Goal: Task Accomplishment & Management: Manage account settings

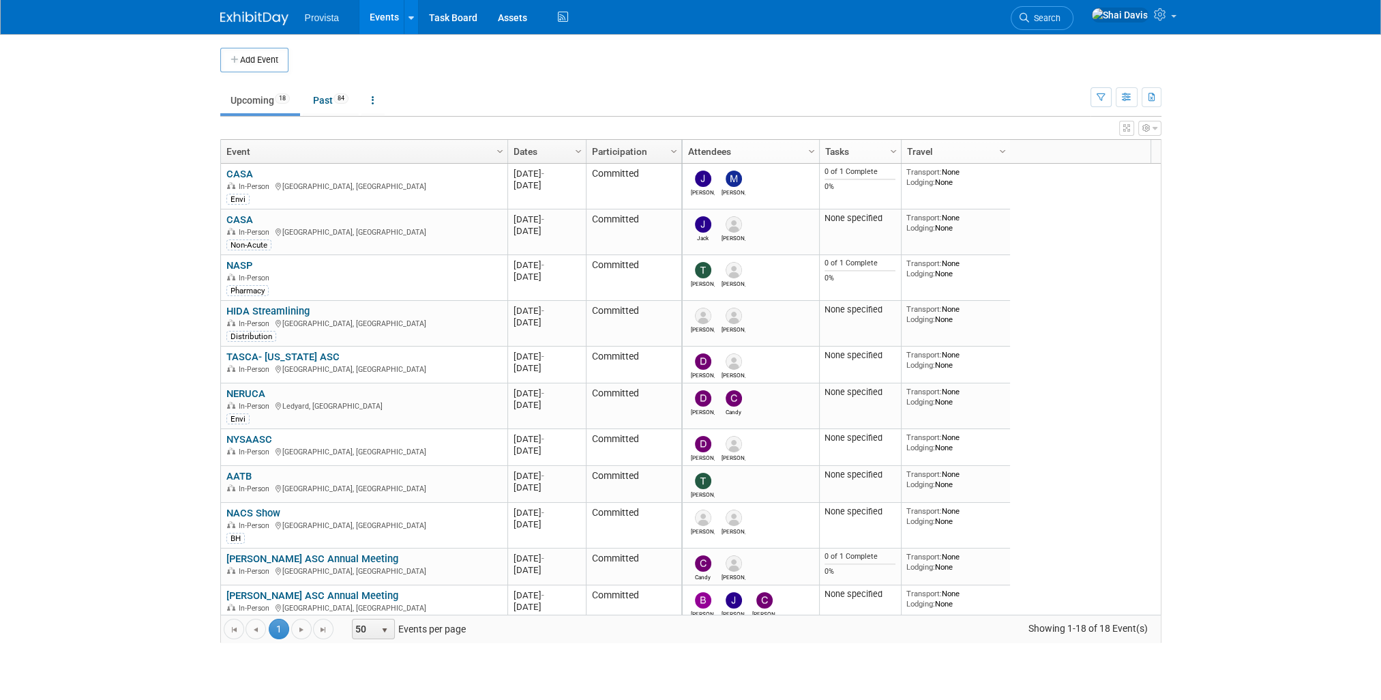
scroll to position [340, 0]
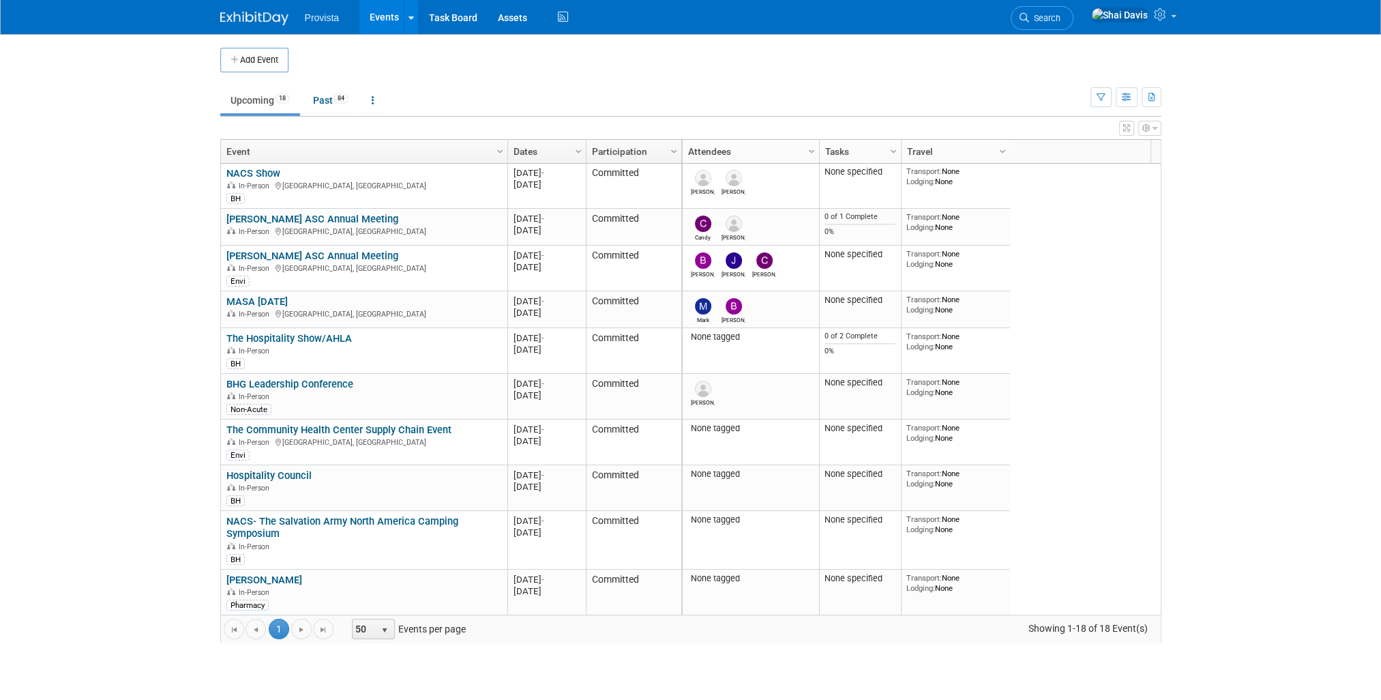
click at [274, 381] on link "BHG Leadership Conference" at bounding box center [289, 384] width 127 height 12
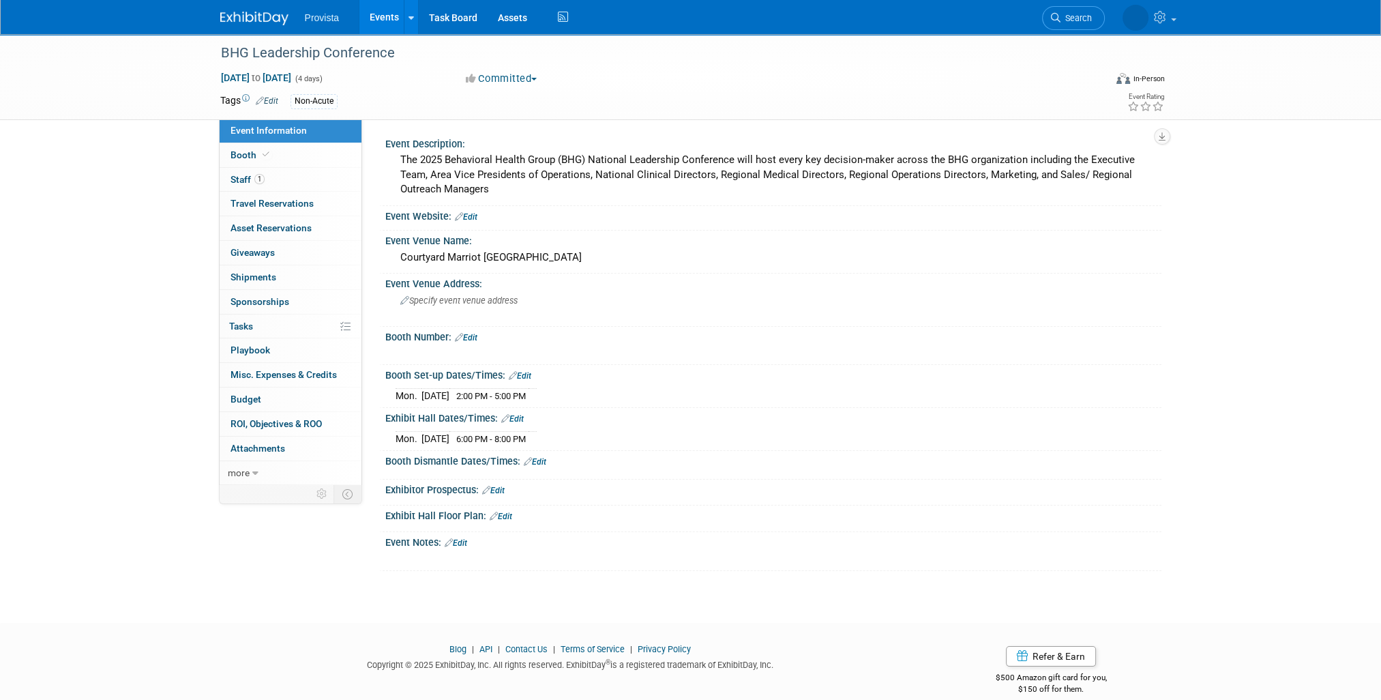
click at [447, 301] on span "Specify event venue address" at bounding box center [458, 300] width 117 height 10
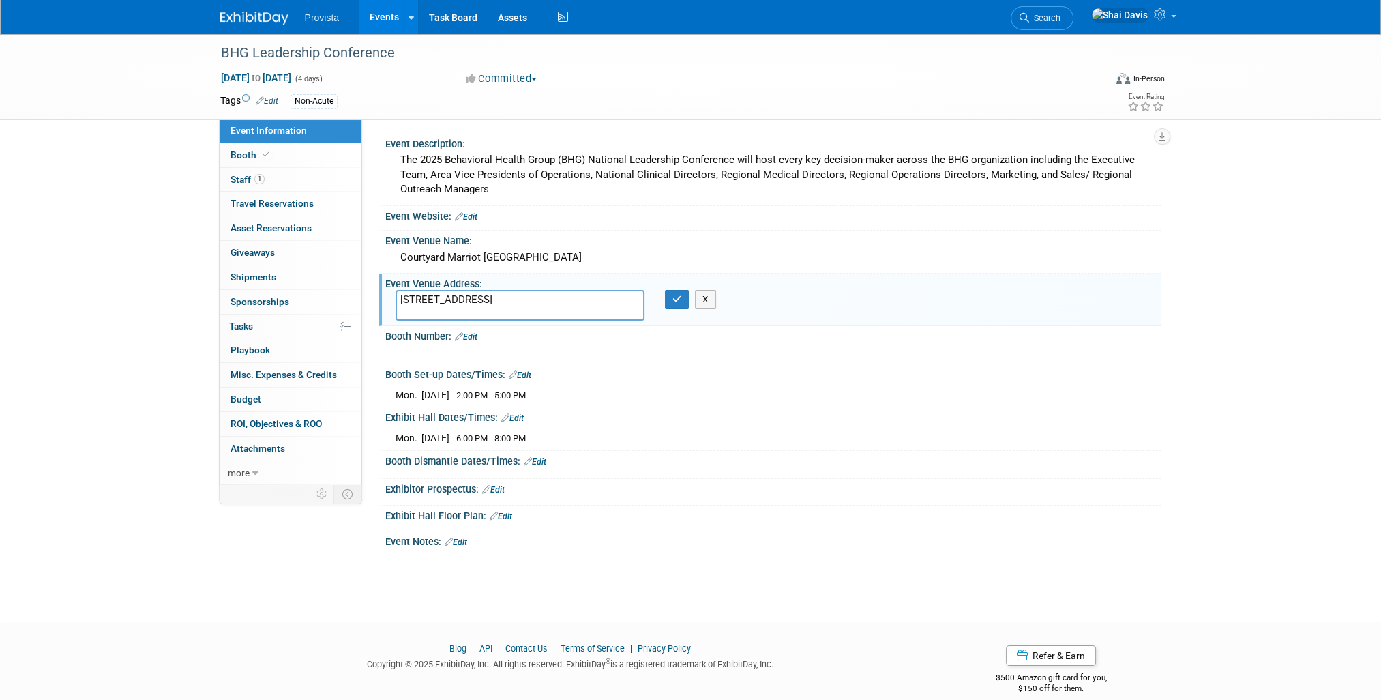
type textarea "2240 Bass Pro Court, Grapevine, TX 76051"
click at [674, 304] on button "button" at bounding box center [677, 299] width 25 height 19
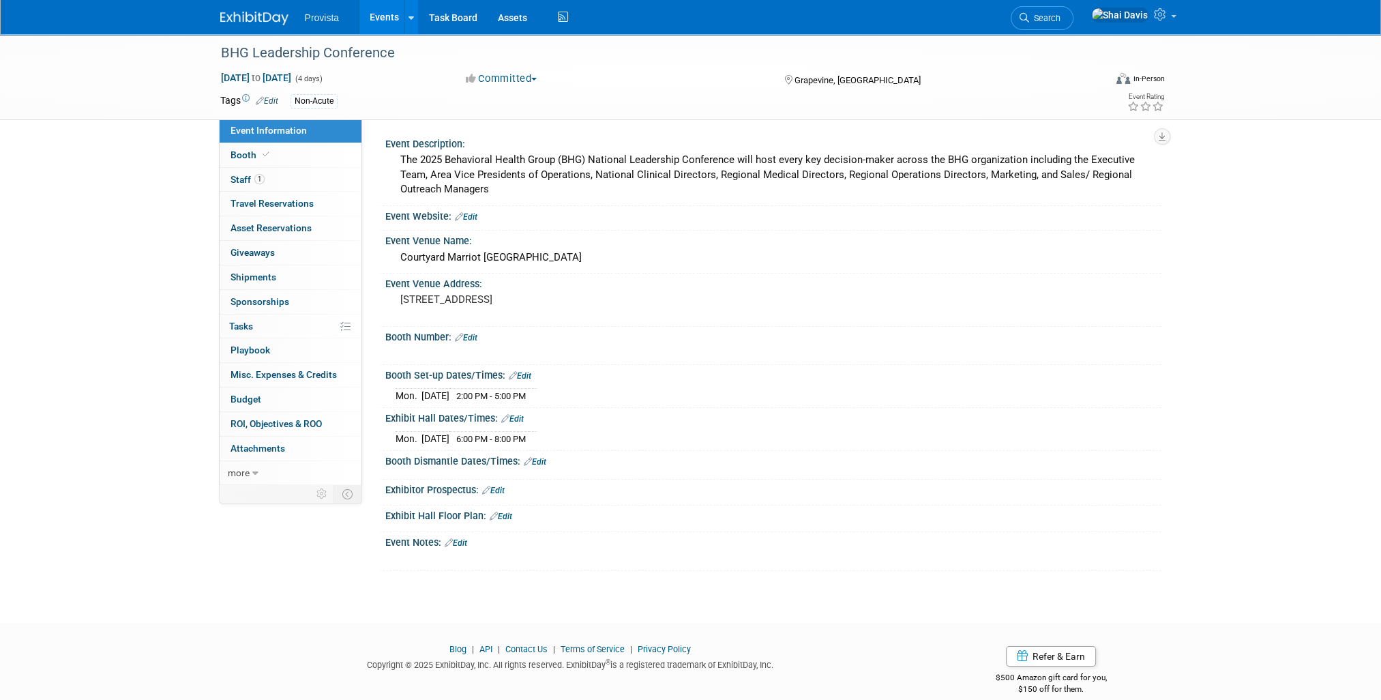
click at [435, 260] on div "Courtyard Marriot Silver Lake Crossing" at bounding box center [774, 257] width 756 height 21
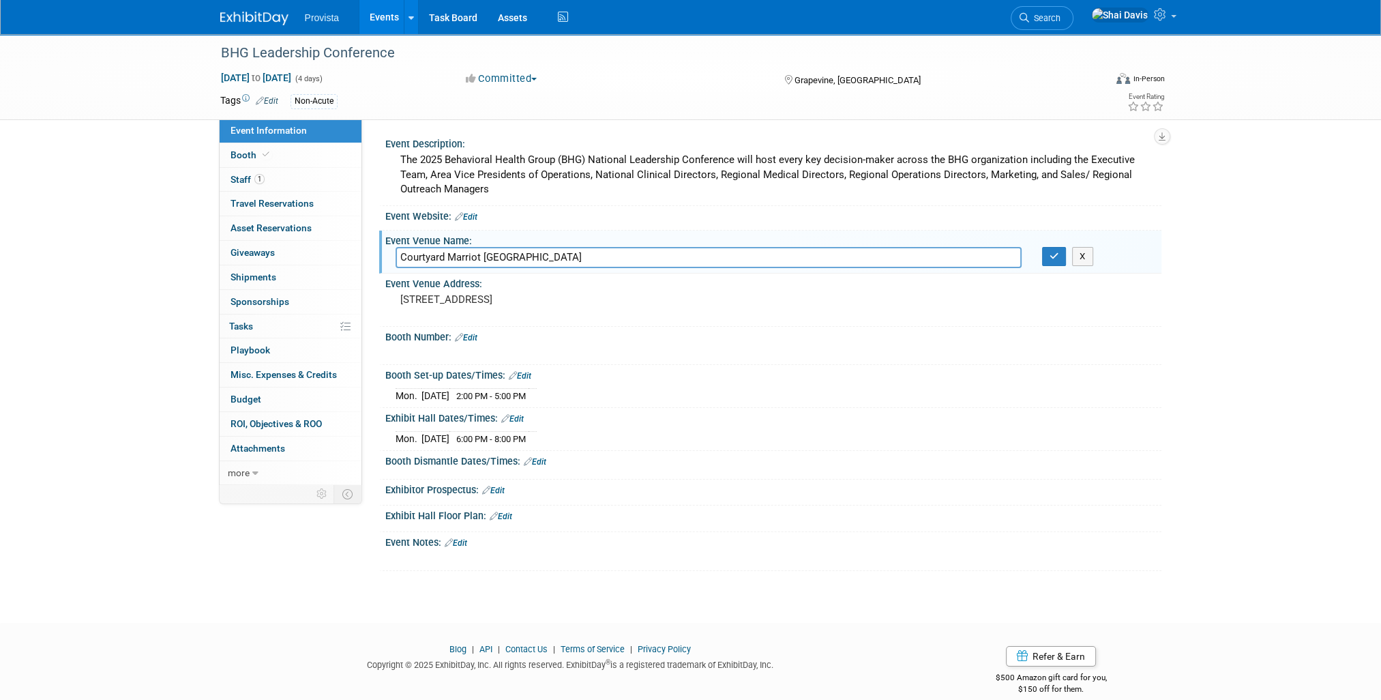
click at [610, 265] on input "Courtyard Marriot Silver Lake Crossing" at bounding box center [709, 257] width 626 height 21
drag, startPoint x: 610, startPoint y: 261, endPoint x: 331, endPoint y: 246, distance: 278.7
click at [331, 246] on div "Event Information Event Info Booth Booth 1 Staff 1 Staff 0 Travel Reservations …" at bounding box center [691, 302] width 962 height 537
paste input "Hilton Garden Inn Grapevine Silverl"
type input "Hilton Garden Inn Grapevine Silverlake Crossing"
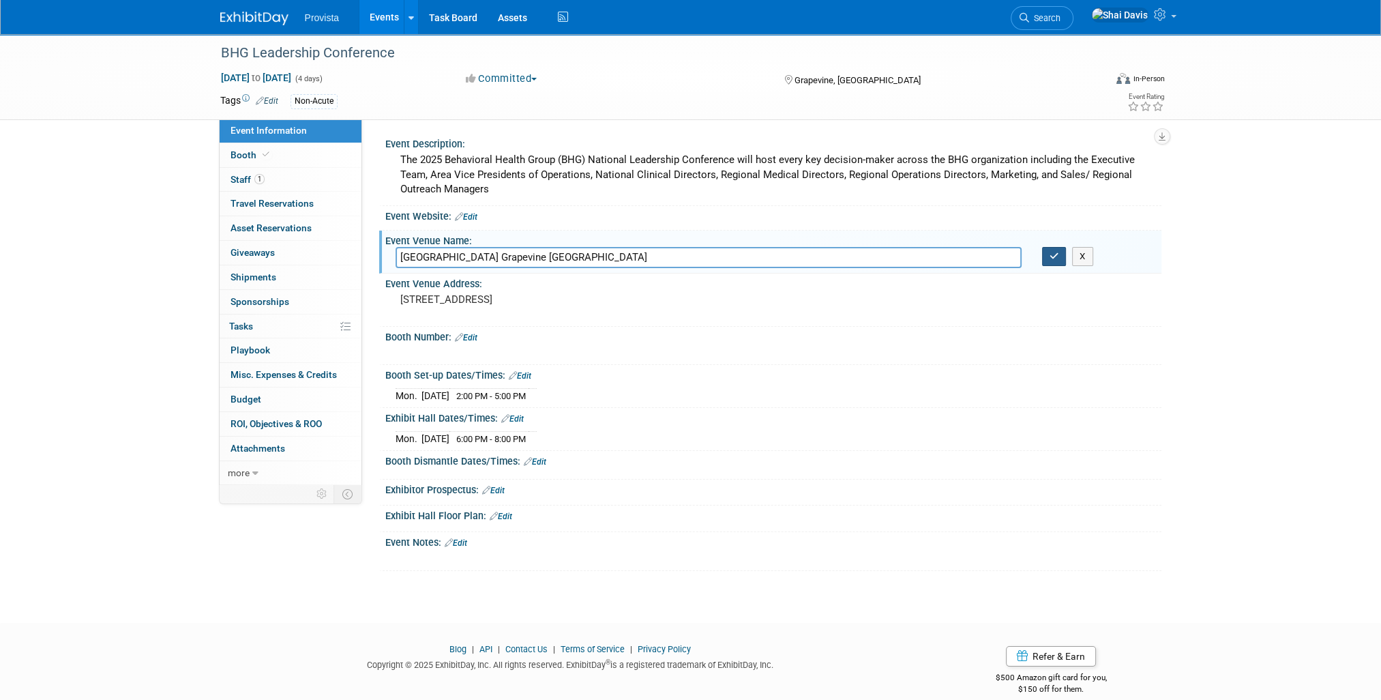
click at [1054, 258] on icon "button" at bounding box center [1055, 256] width 10 height 9
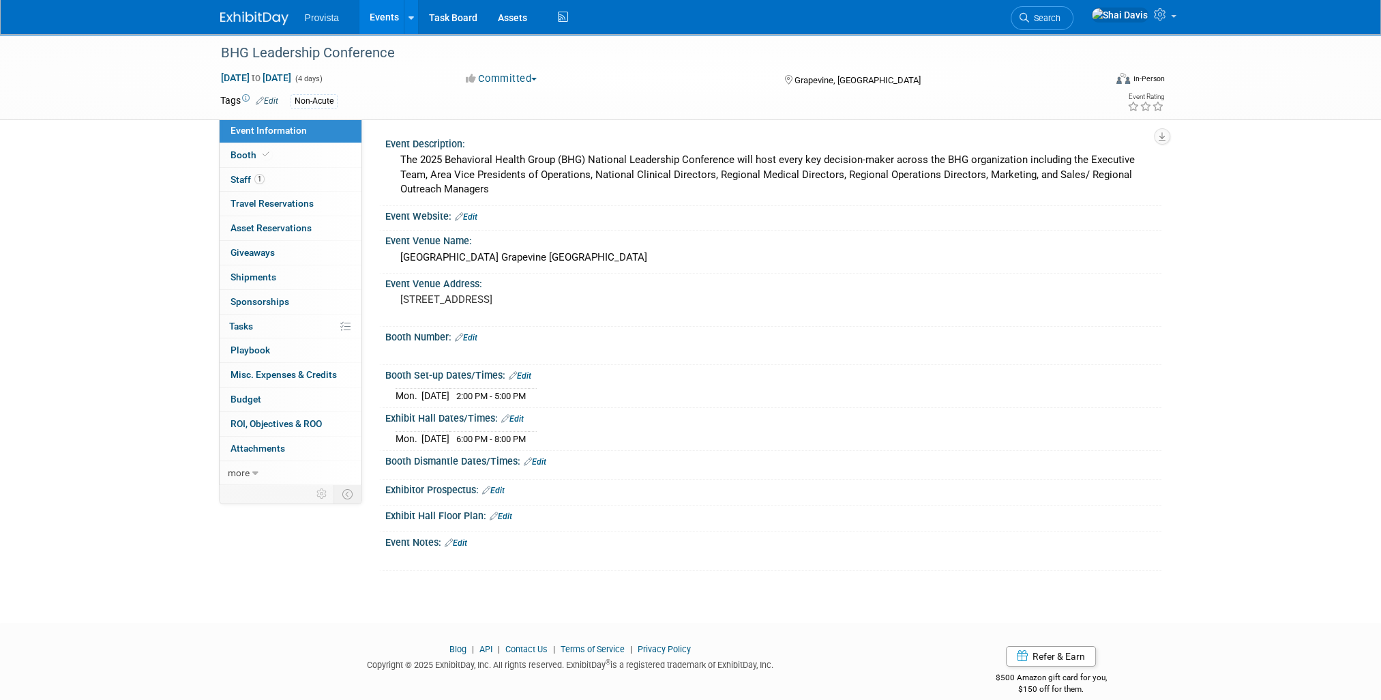
click at [292, 77] on span "Oct 27, 2025 to Oct 30, 2025" at bounding box center [256, 78] width 72 height 12
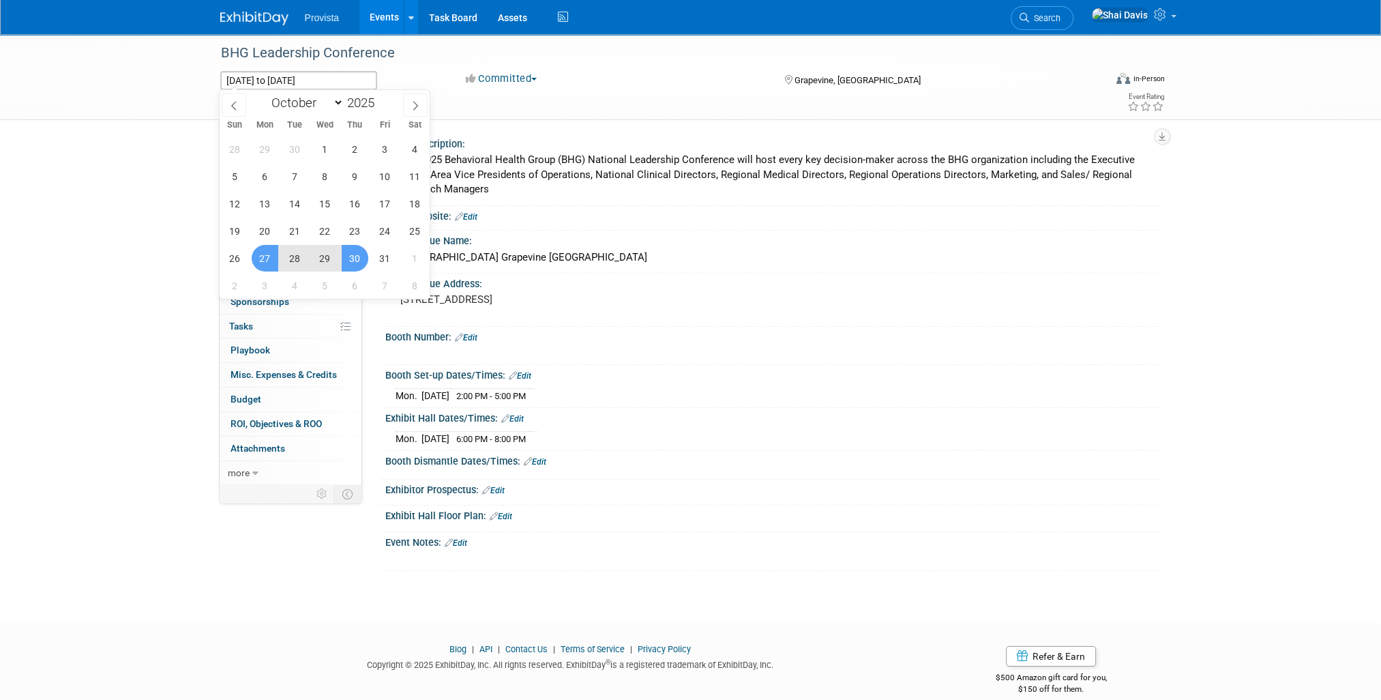
click at [273, 259] on span "27" at bounding box center [265, 258] width 27 height 27
type input "[DATE]"
click at [273, 259] on span "27" at bounding box center [265, 258] width 27 height 27
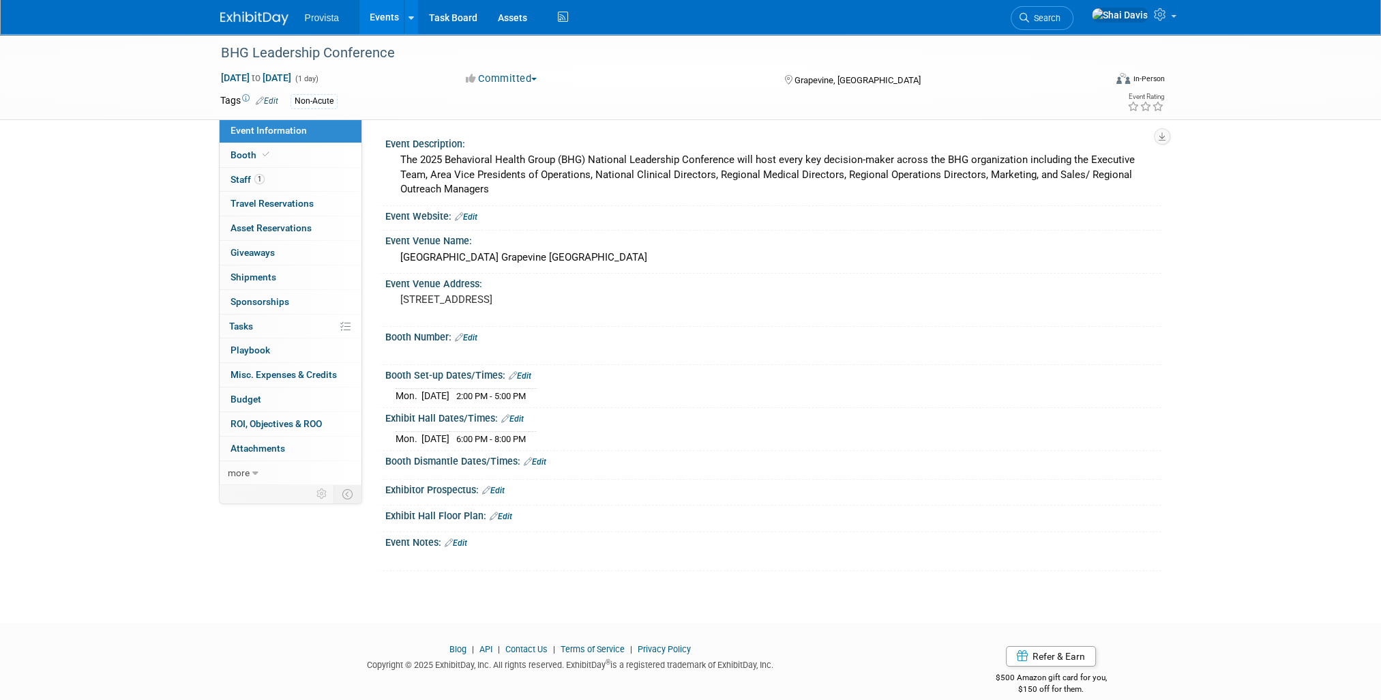
click at [246, 183] on span "Staff 1" at bounding box center [248, 179] width 34 height 11
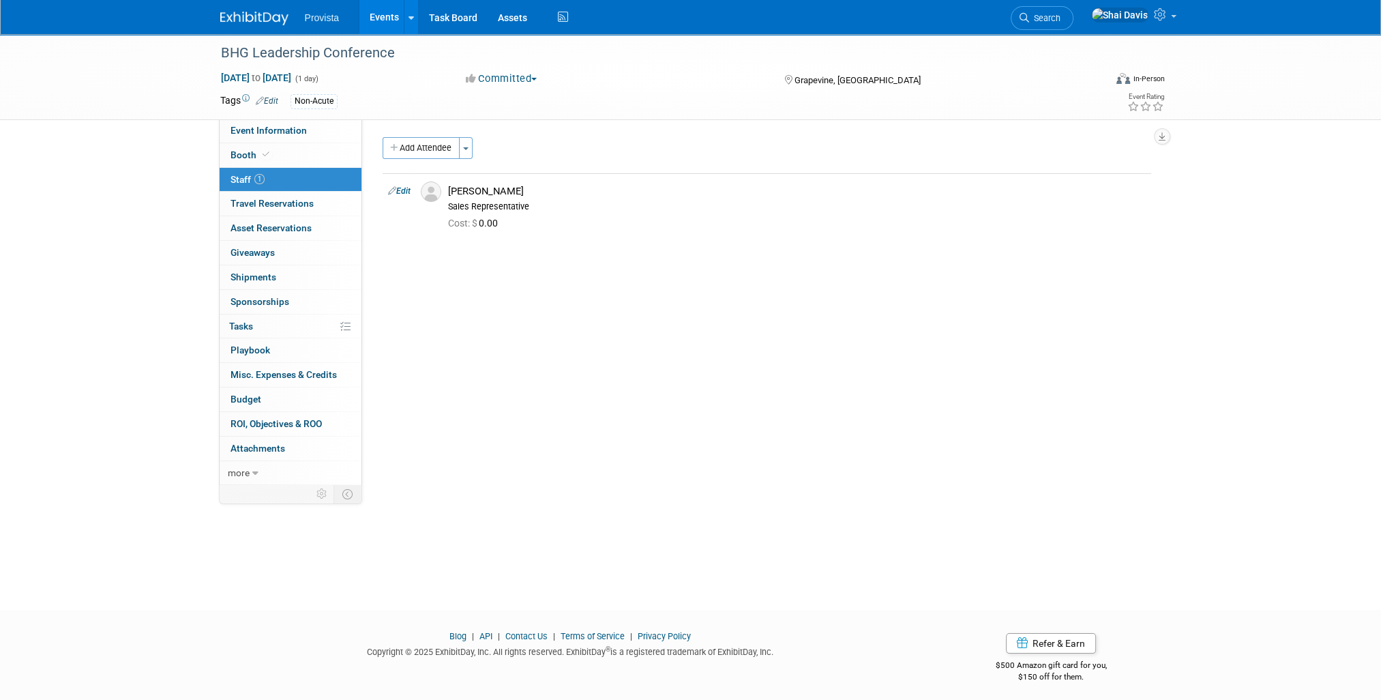
click at [267, 159] on span at bounding box center [266, 154] width 12 height 10
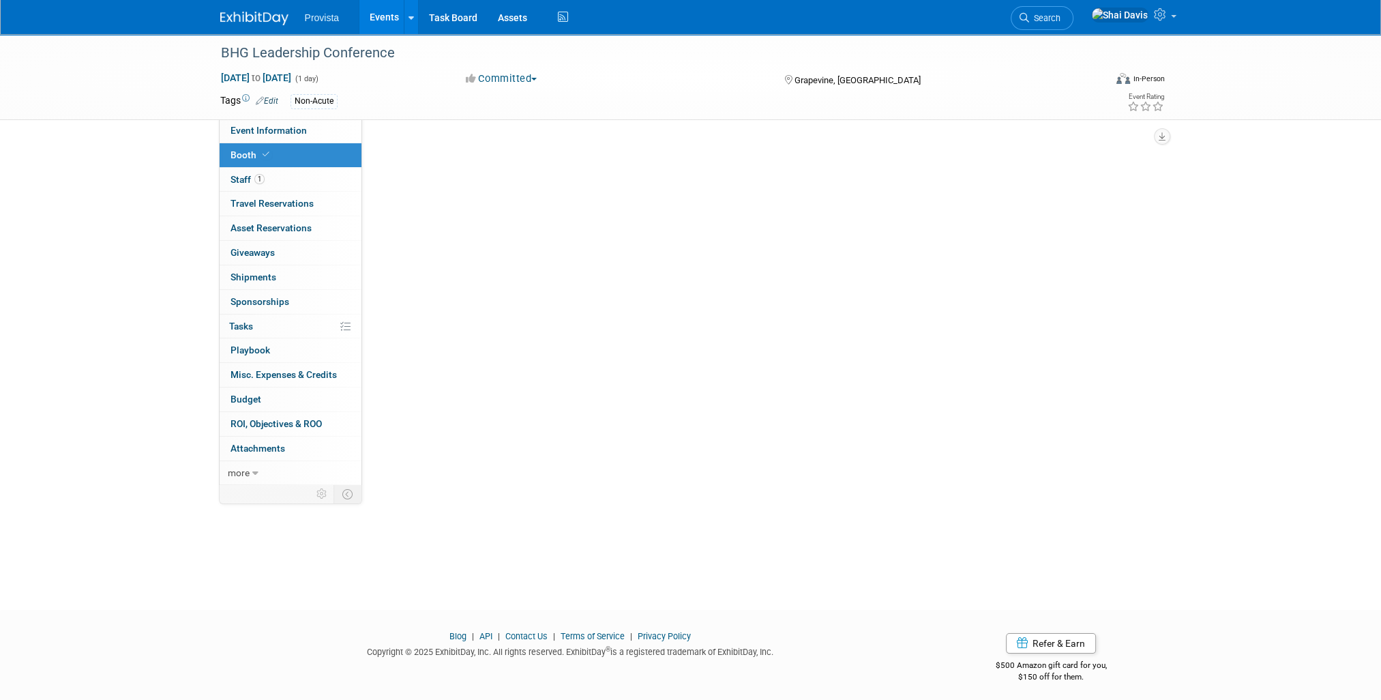
select select "No"
